Goal: Task Accomplishment & Management: Manage account settings

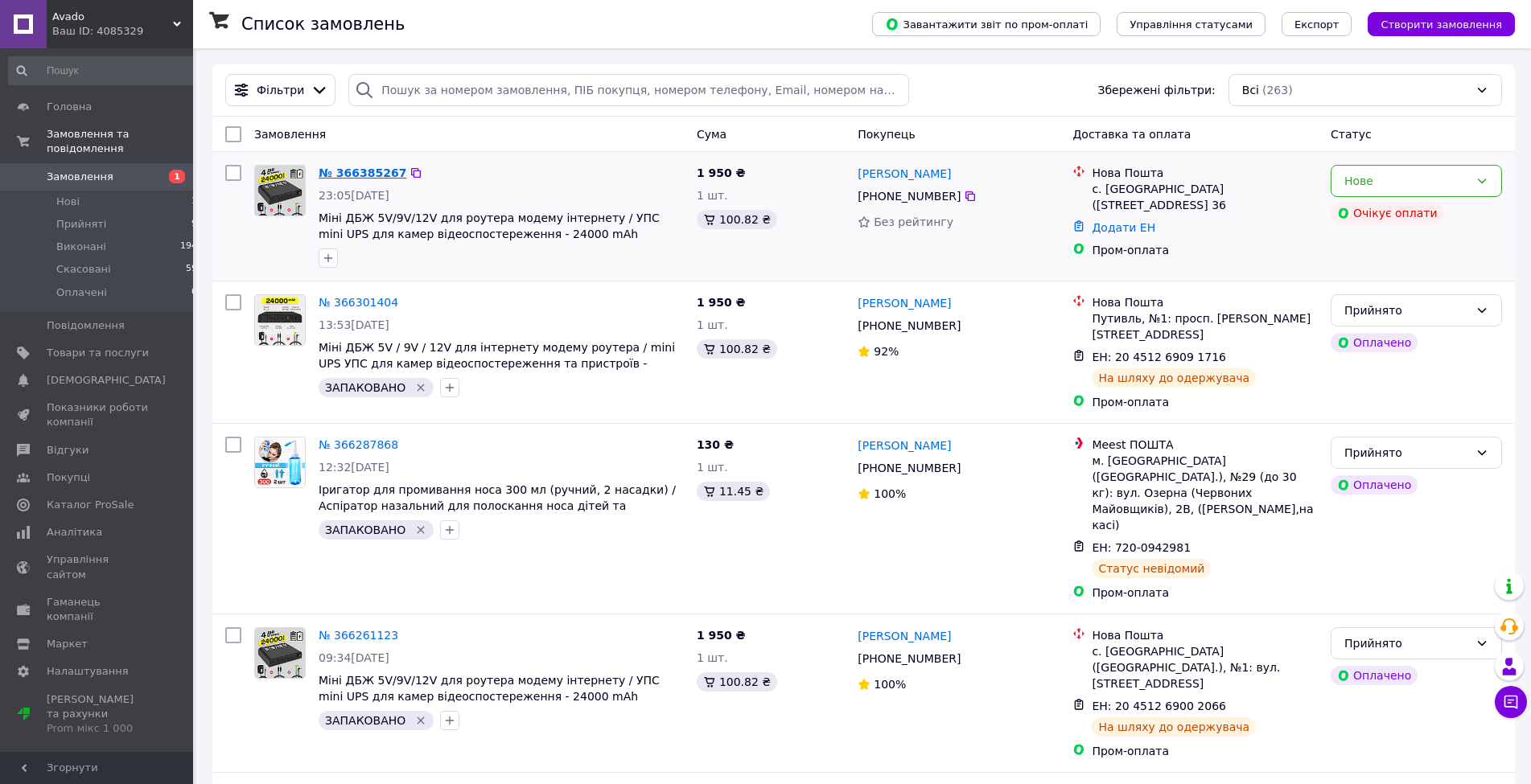
click at [344, 168] on link "№ 366385267" at bounding box center [362, 173] width 88 height 13
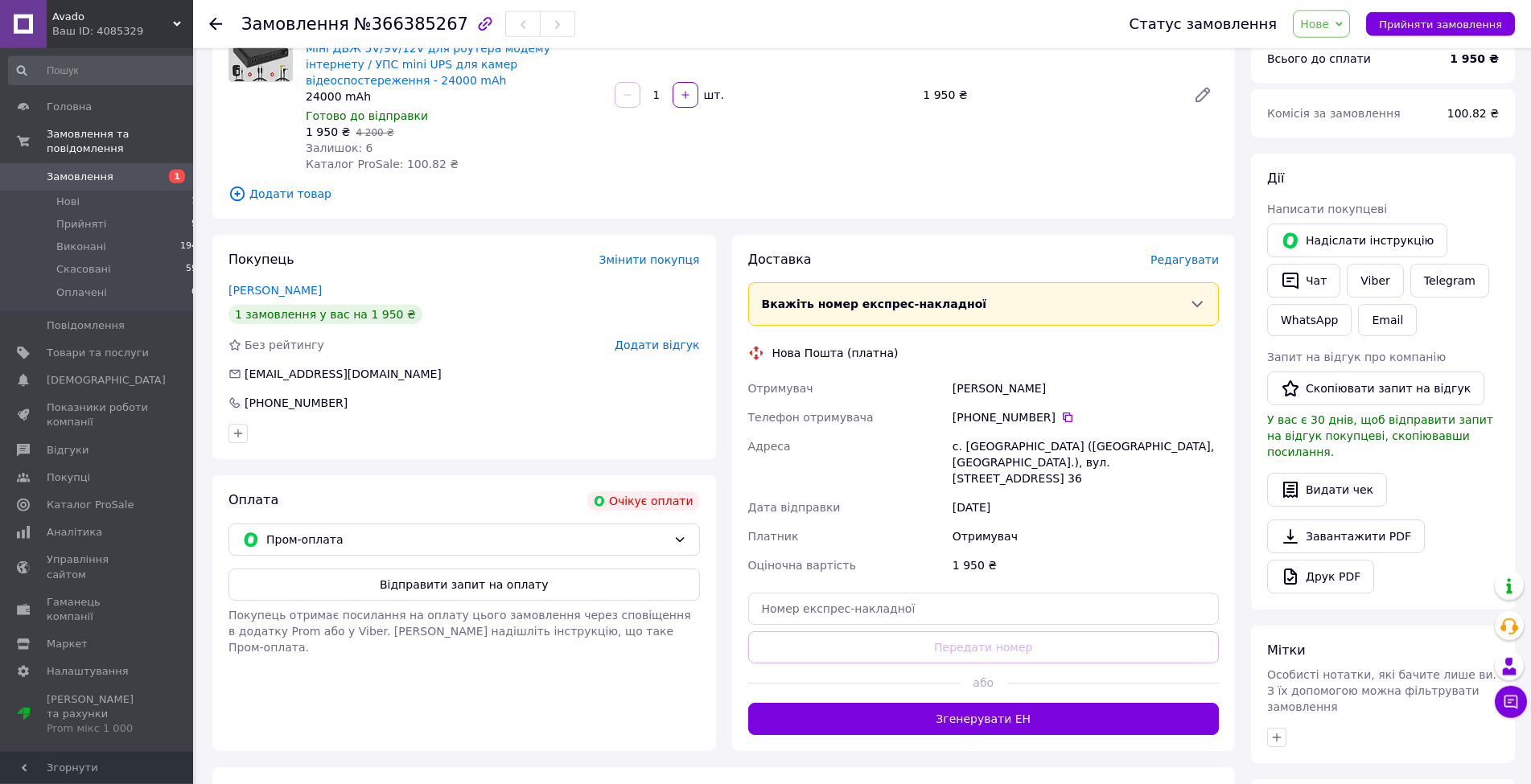
scroll to position [164, 0]
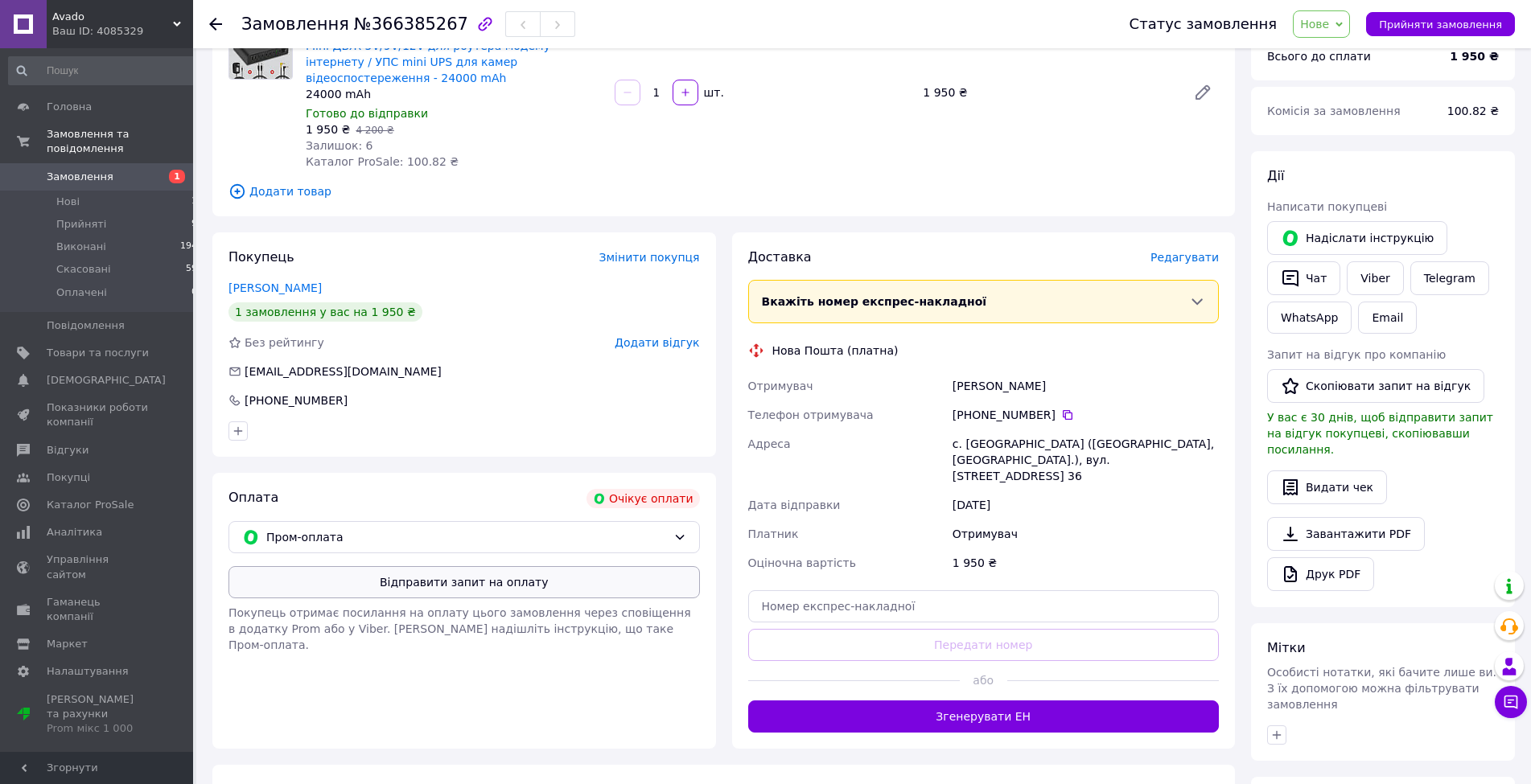
click at [510, 578] on button "Відправити запит на оплату" at bounding box center [464, 583] width 472 height 32
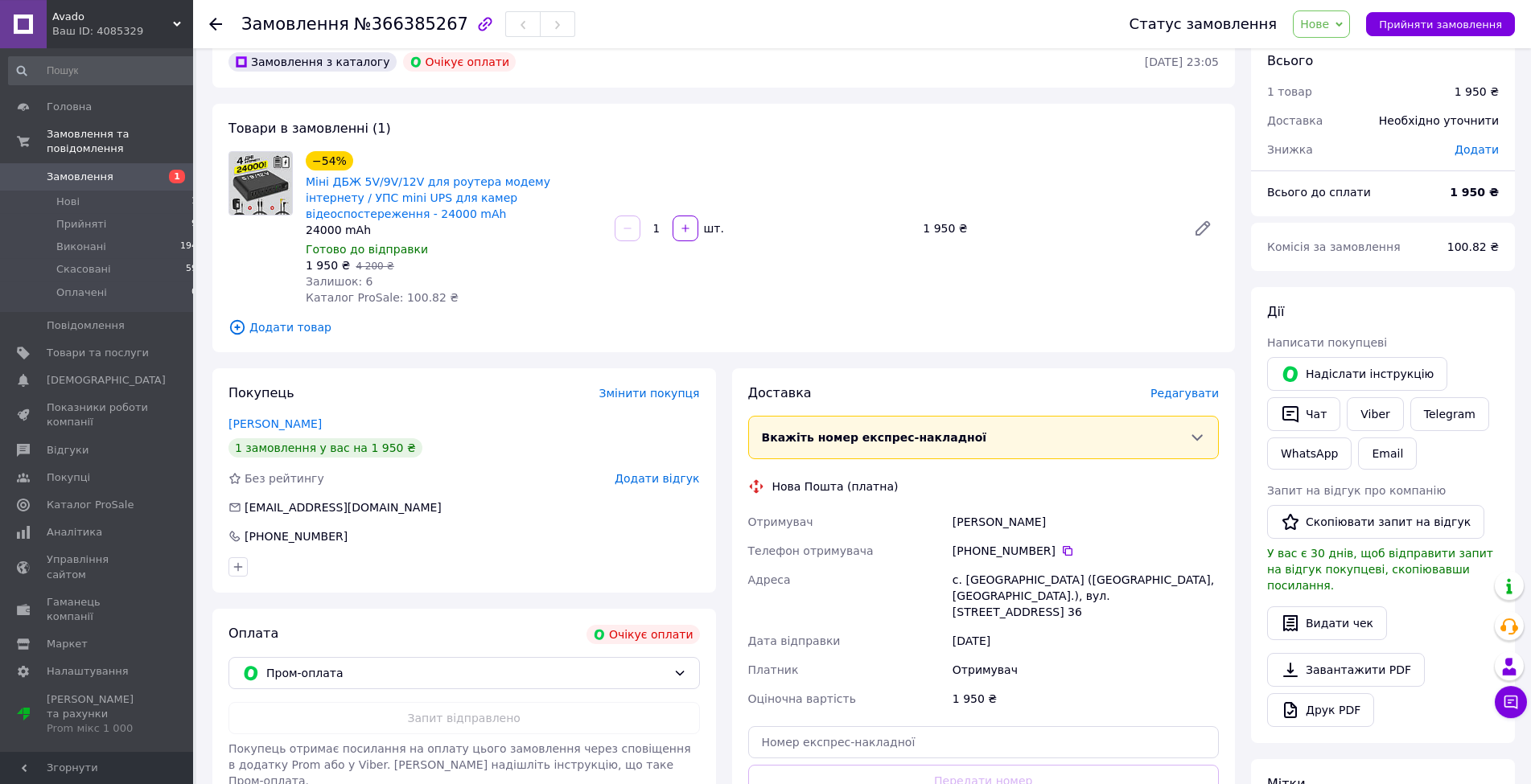
scroll to position [0, 0]
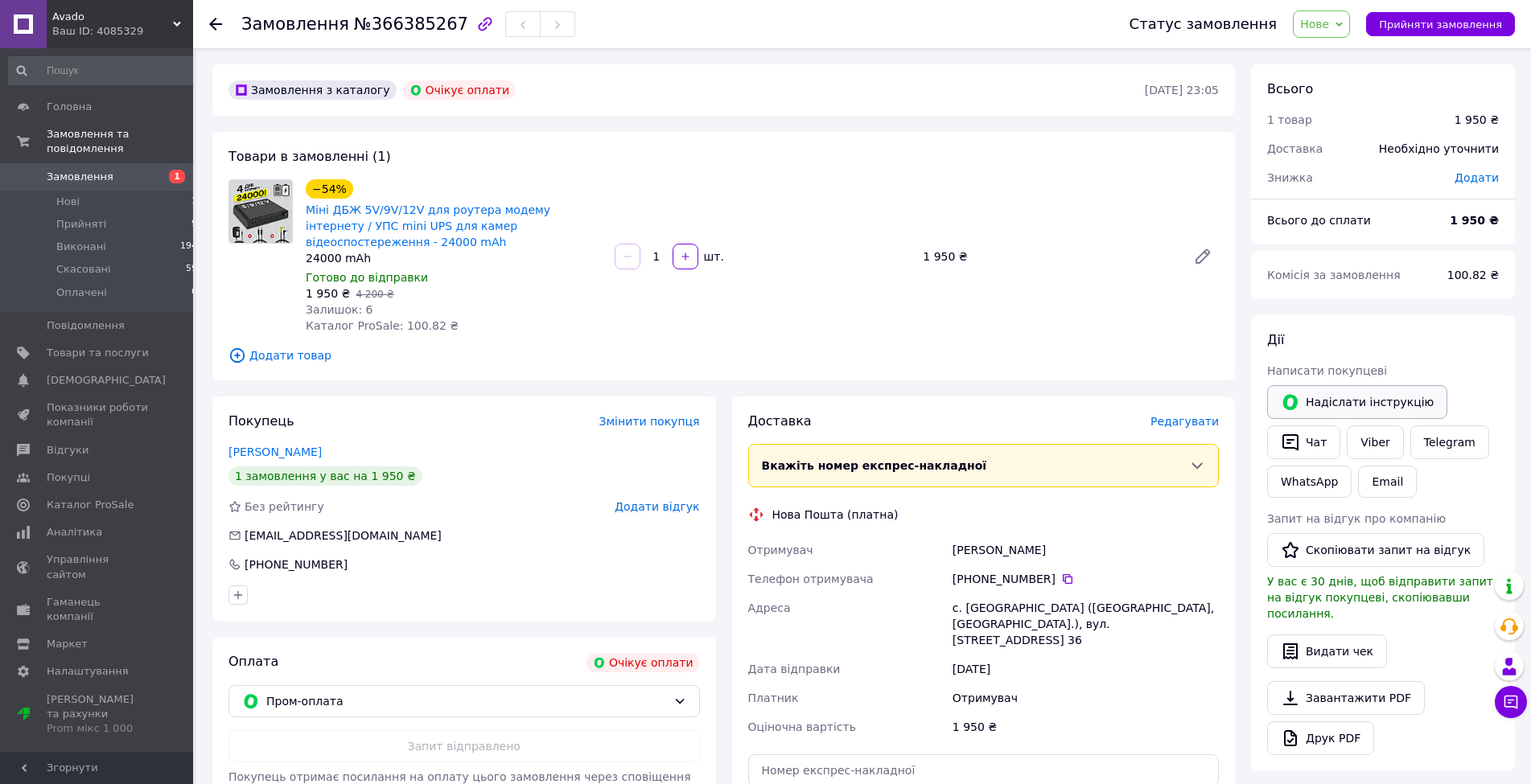
click at [1365, 404] on button "Надіслати інструкцію" at bounding box center [1358, 402] width 181 height 34
click at [306, 452] on link "Галицький Сергій" at bounding box center [275, 452] width 94 height 13
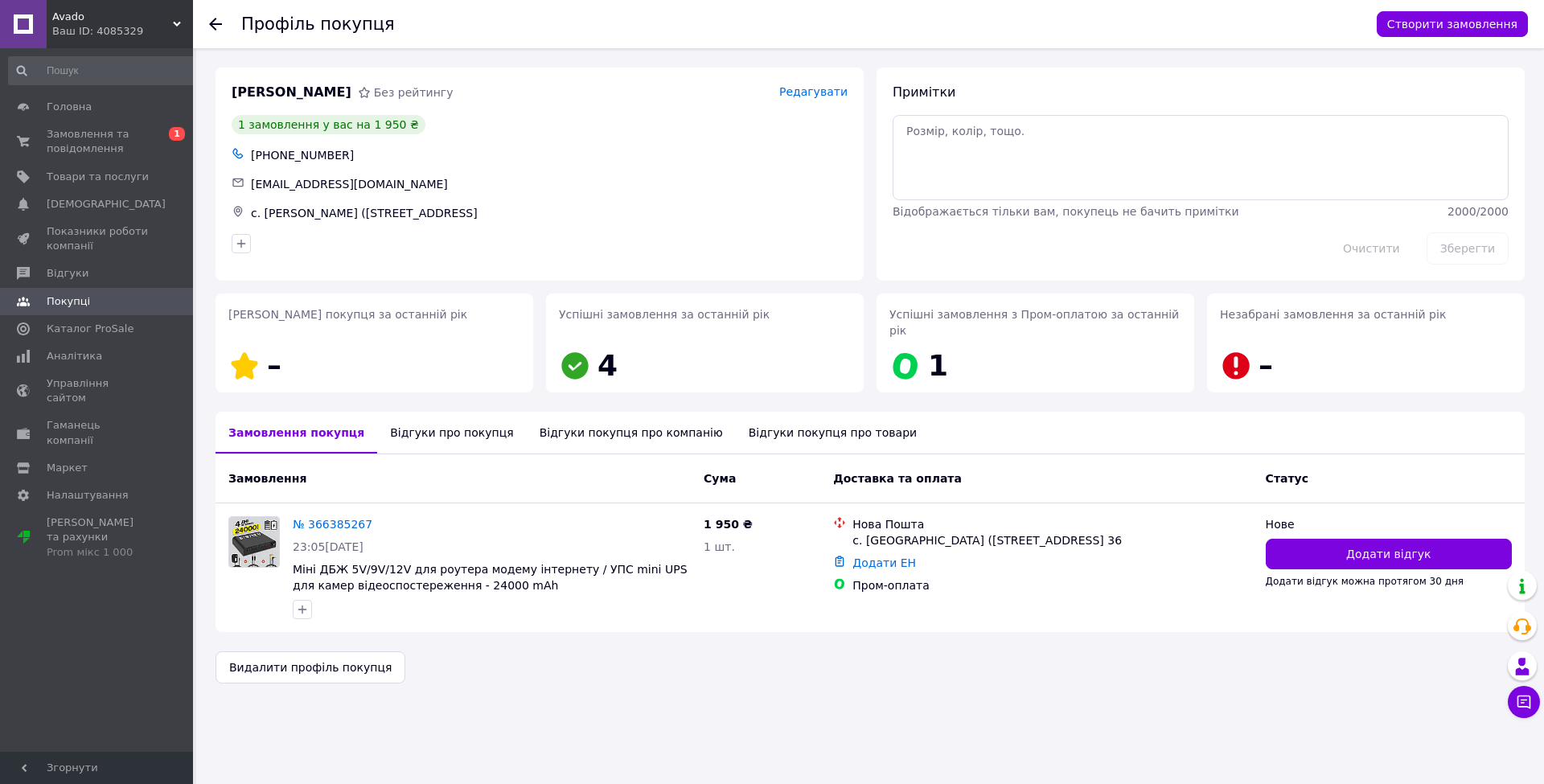
click at [440, 415] on div "Відгуки про покупця" at bounding box center [451, 433] width 149 height 42
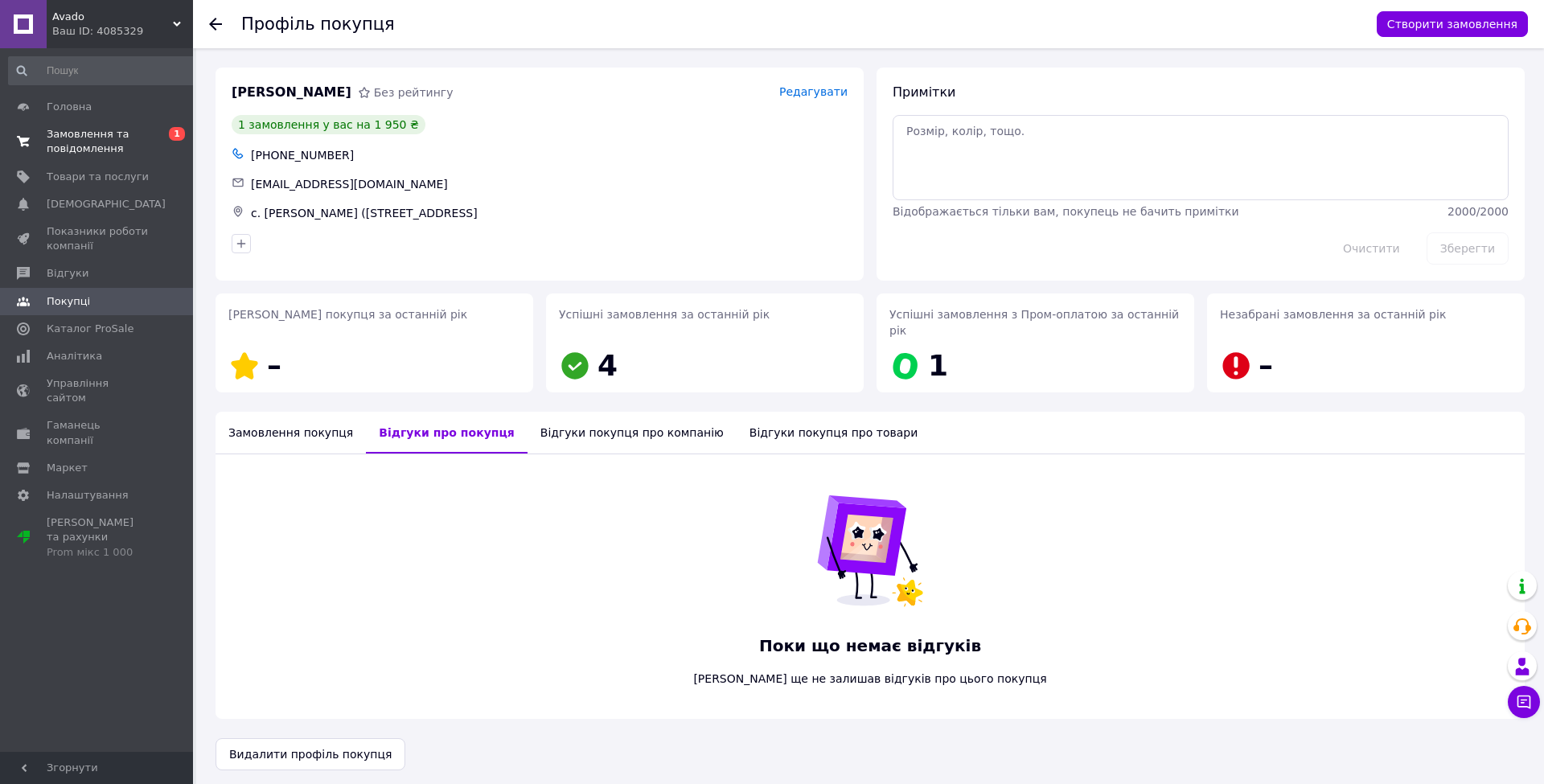
click at [85, 145] on span "Замовлення та повідомлення" at bounding box center [98, 142] width 102 height 29
